Goal: Information Seeking & Learning: Learn about a topic

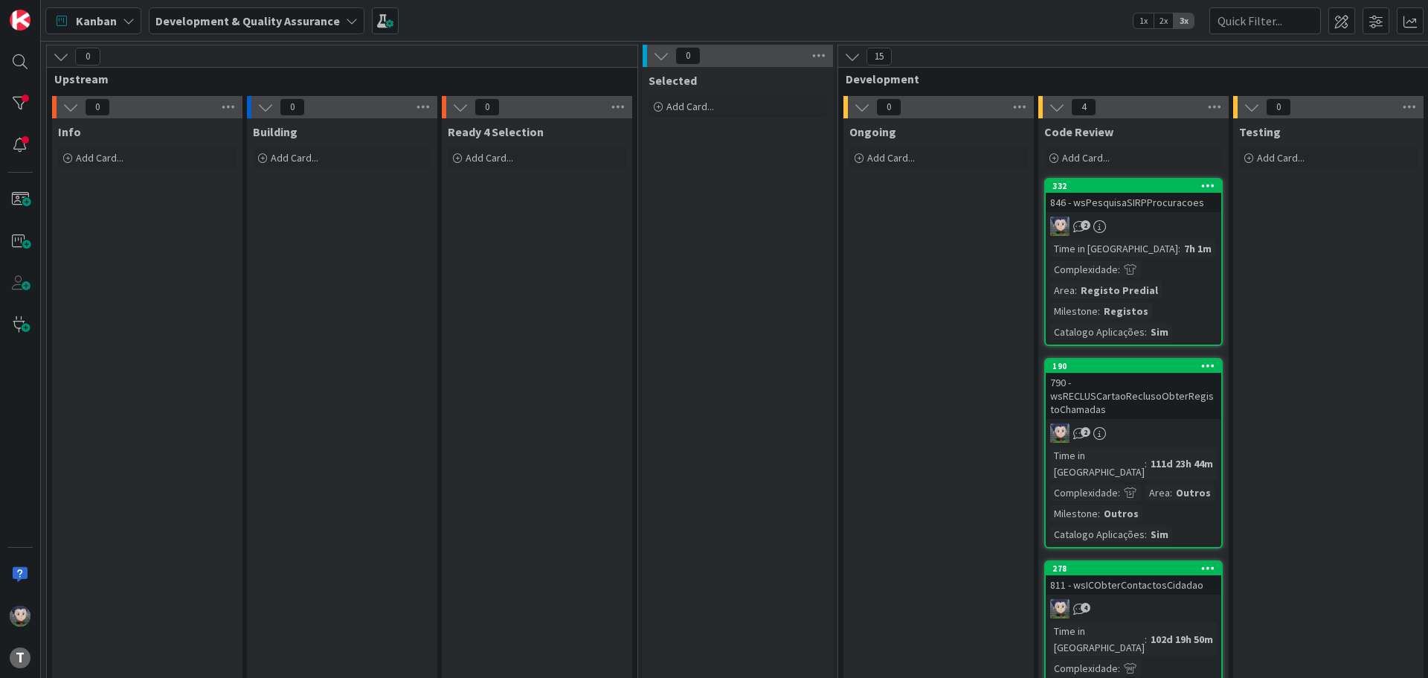
click at [803, 24] on div "Kanban Development & Quality Assurance 1x 2x 3x" at bounding box center [734, 20] width 1387 height 41
click at [800, 19] on div "Kanban Development & Quality Assurance 1x 2x 3x" at bounding box center [734, 20] width 1387 height 41
click at [488, 16] on div "Kanban Development & Quality Assurance 1x 2x 3x" at bounding box center [734, 20] width 1387 height 41
click at [520, 25] on div "Kanban Development & Quality Assurance 1x 2x 3x" at bounding box center [734, 20] width 1387 height 41
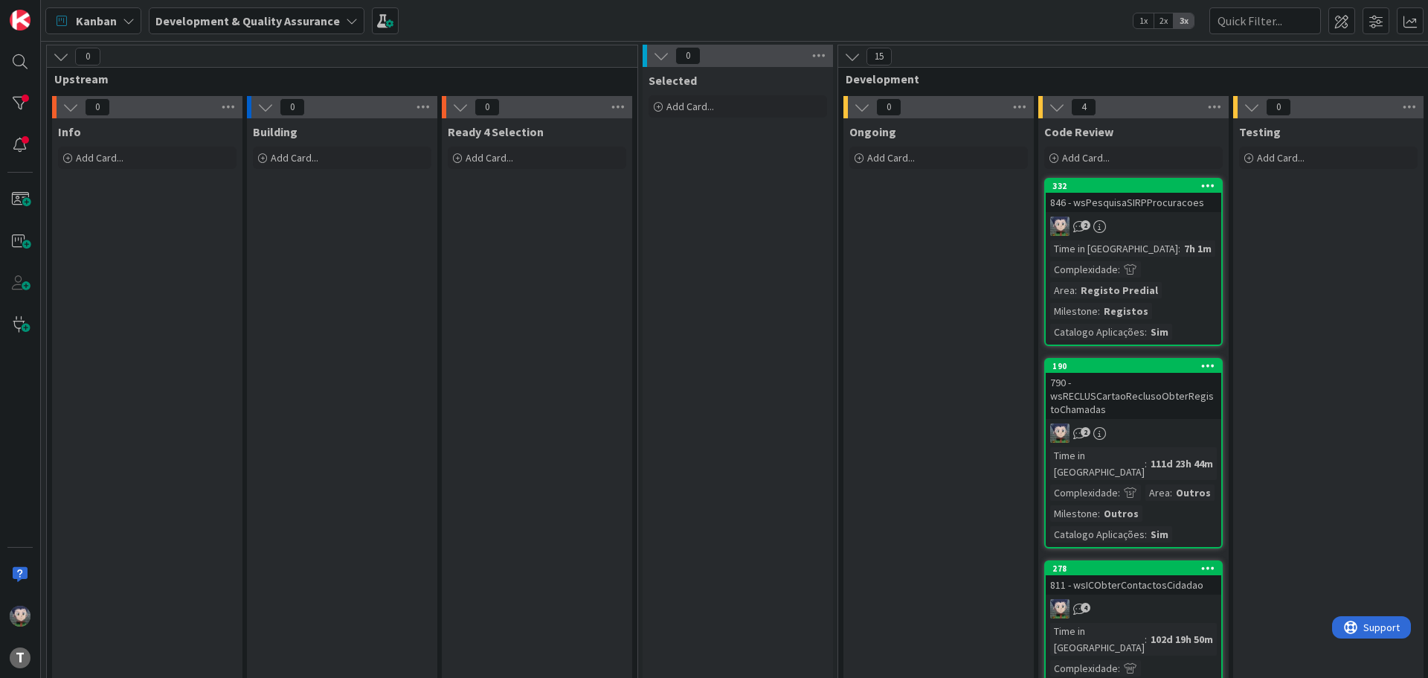
click at [521, 22] on div "Kanban Development & Quality Assurance 1x 2x 3x" at bounding box center [734, 20] width 1387 height 41
click at [530, 17] on div "Kanban Development & Quality Assurance 1x 2x 3x" at bounding box center [734, 20] width 1387 height 41
click at [530, 19] on div "Kanban Development & Quality Assurance 1x 2x 3x" at bounding box center [734, 20] width 1387 height 41
click at [455, 20] on div "Kanban Development & Quality Assurance 1x 2x 3x" at bounding box center [734, 20] width 1387 height 41
click at [724, 22] on div "Kanban Development & Quality Assurance 1x 2x 3x" at bounding box center [734, 20] width 1387 height 41
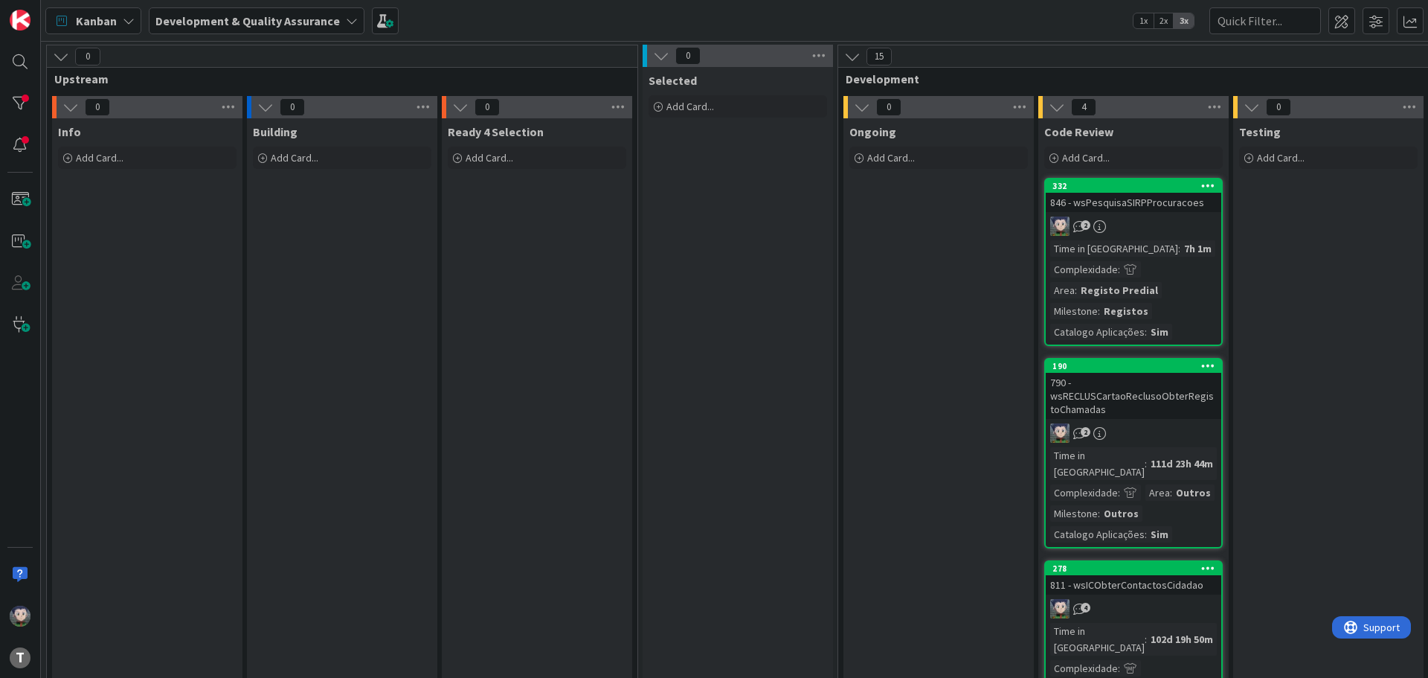
click at [716, 18] on div "Kanban Development & Quality Assurance 1x 2x 3x" at bounding box center [734, 20] width 1387 height 41
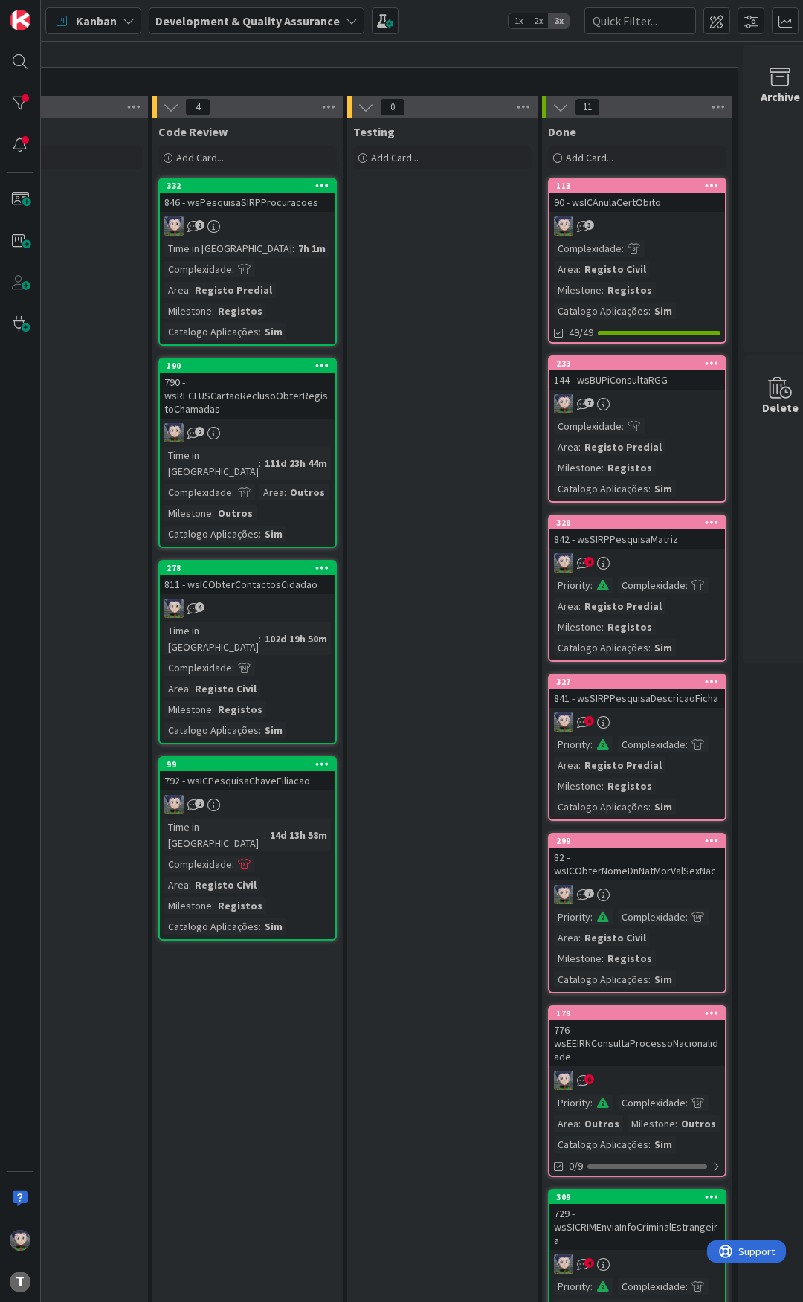
scroll to position [0, 892]
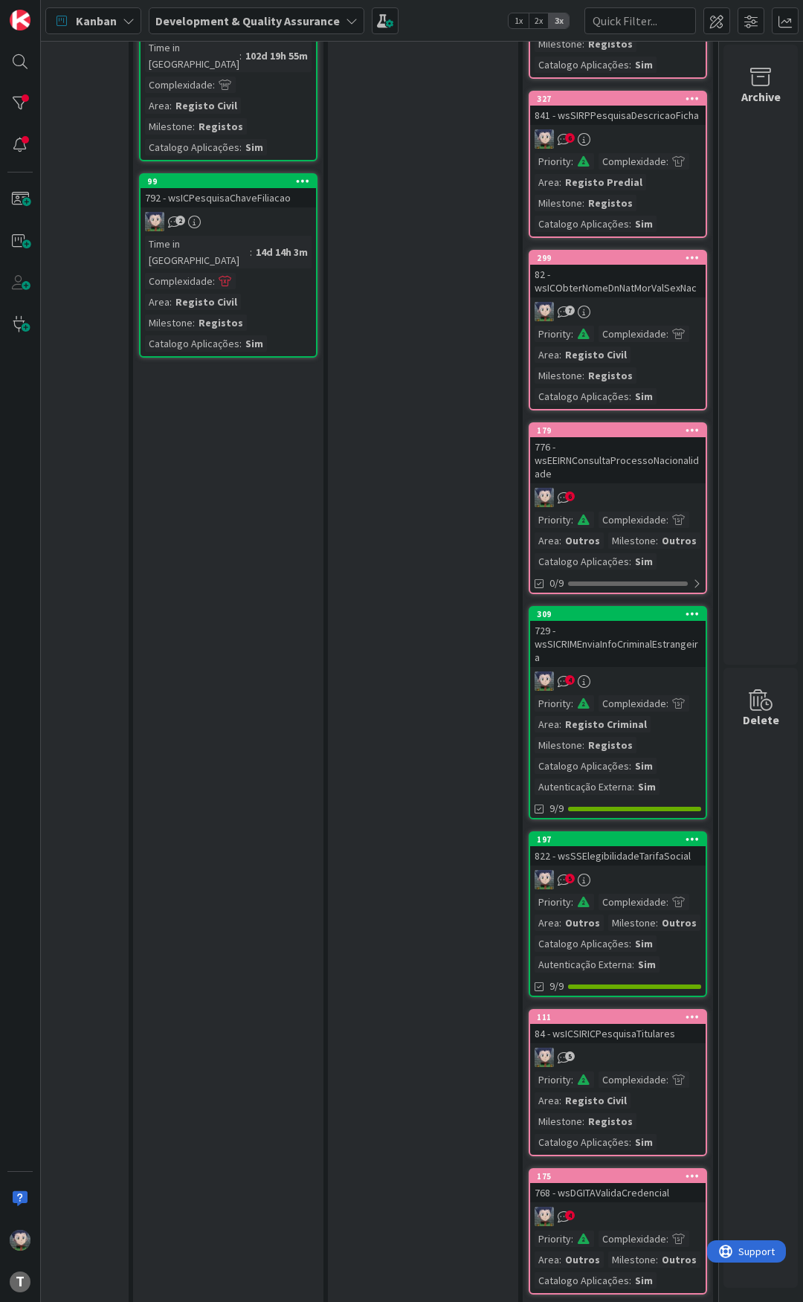
scroll to position [650, 916]
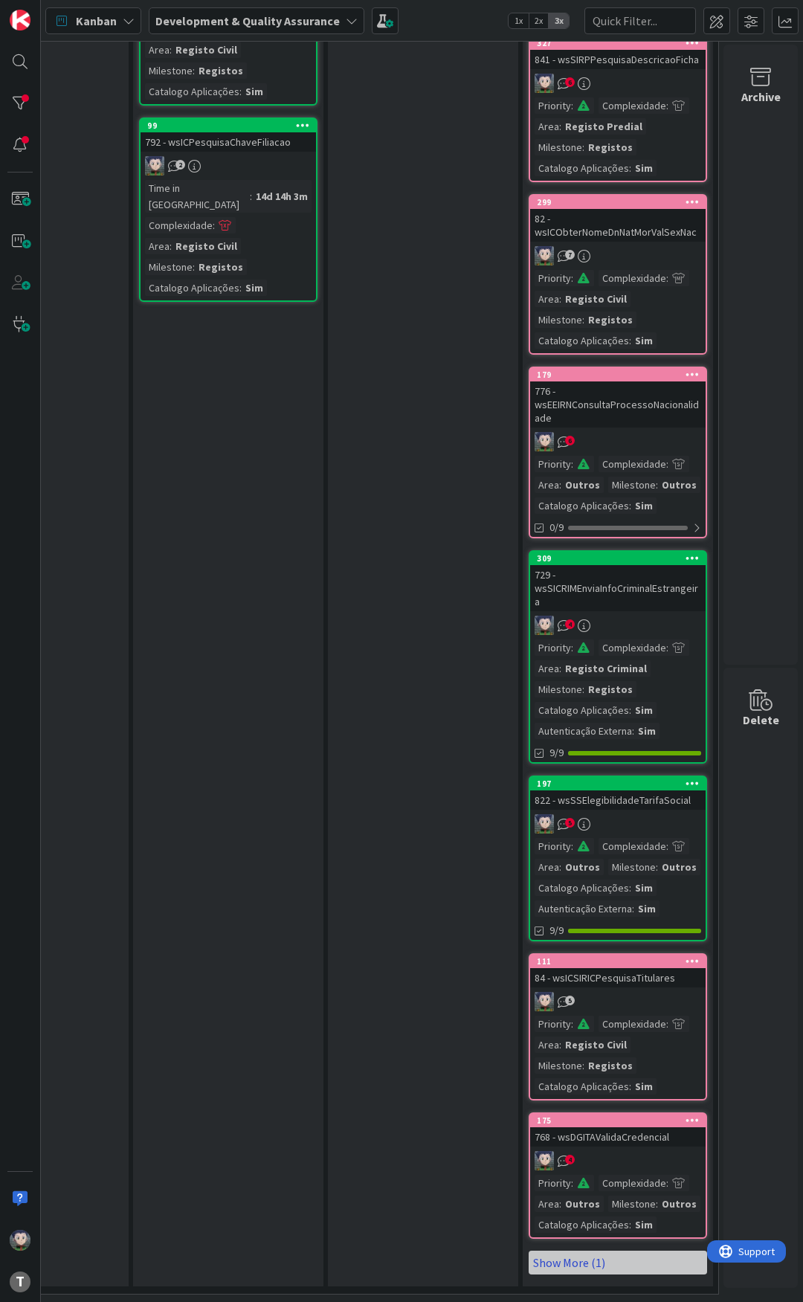
click at [588, 1262] on link "Show More (1)" at bounding box center [618, 1263] width 178 height 24
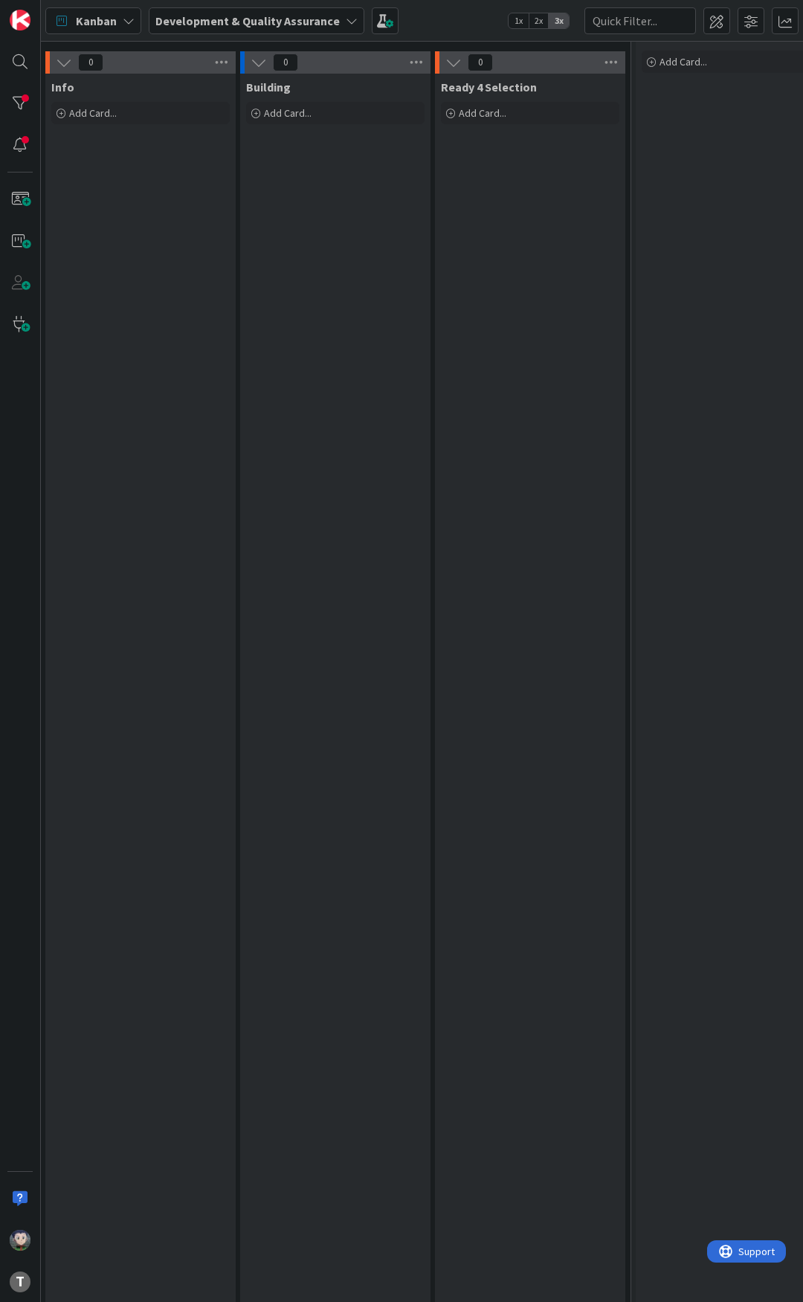
scroll to position [45, 0]
